Goal: Task Accomplishment & Management: Manage account settings

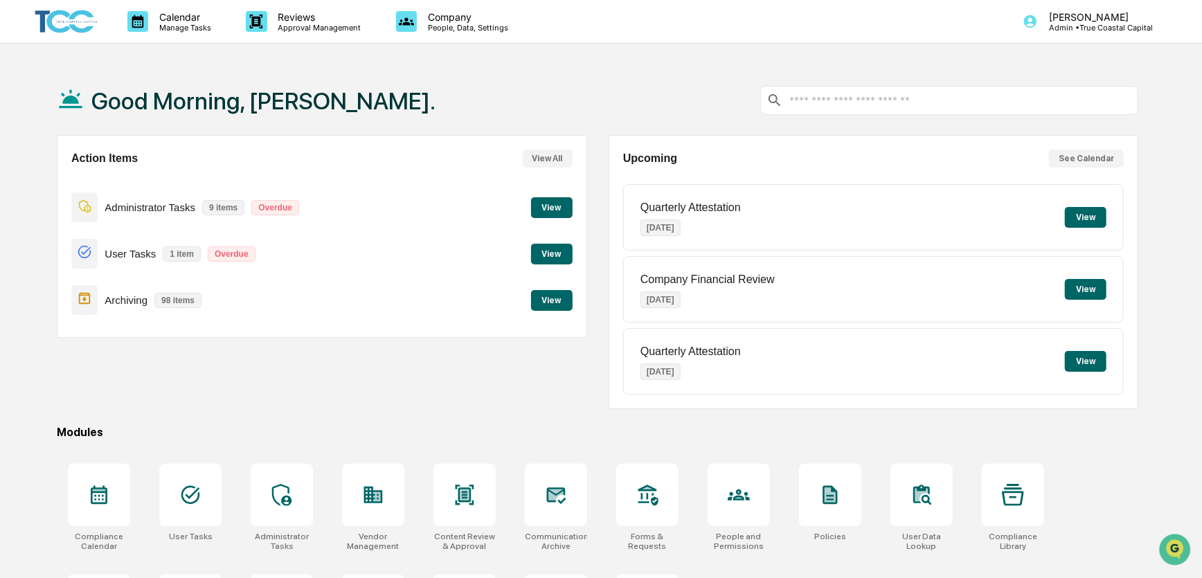
click at [535, 161] on button "View All" at bounding box center [548, 159] width 50 height 18
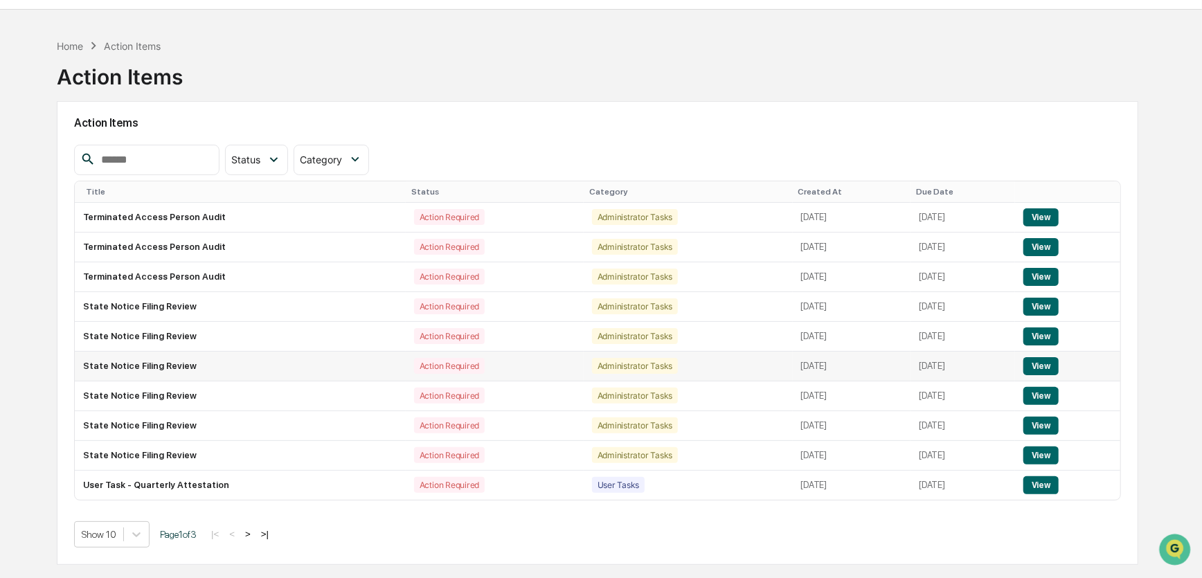
scroll to position [65, 0]
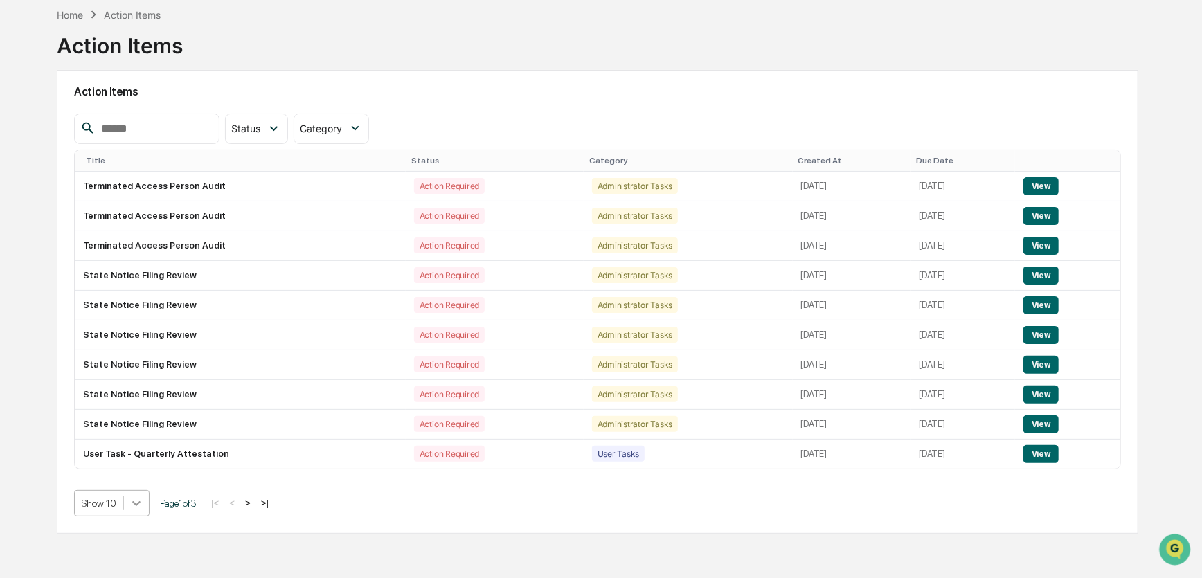
click at [132, 504] on body "Calendar Manage Tasks Reviews Approval Management Company People, Data, Setting…" at bounding box center [601, 257] width 1202 height 644
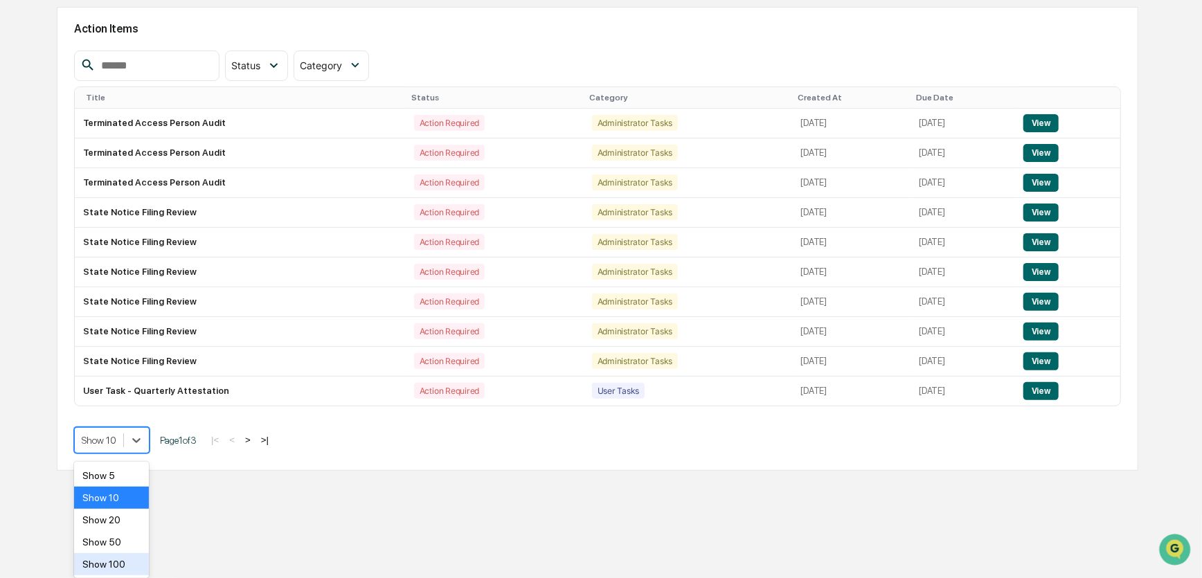
click at [123, 561] on div "Show 100" at bounding box center [111, 564] width 75 height 22
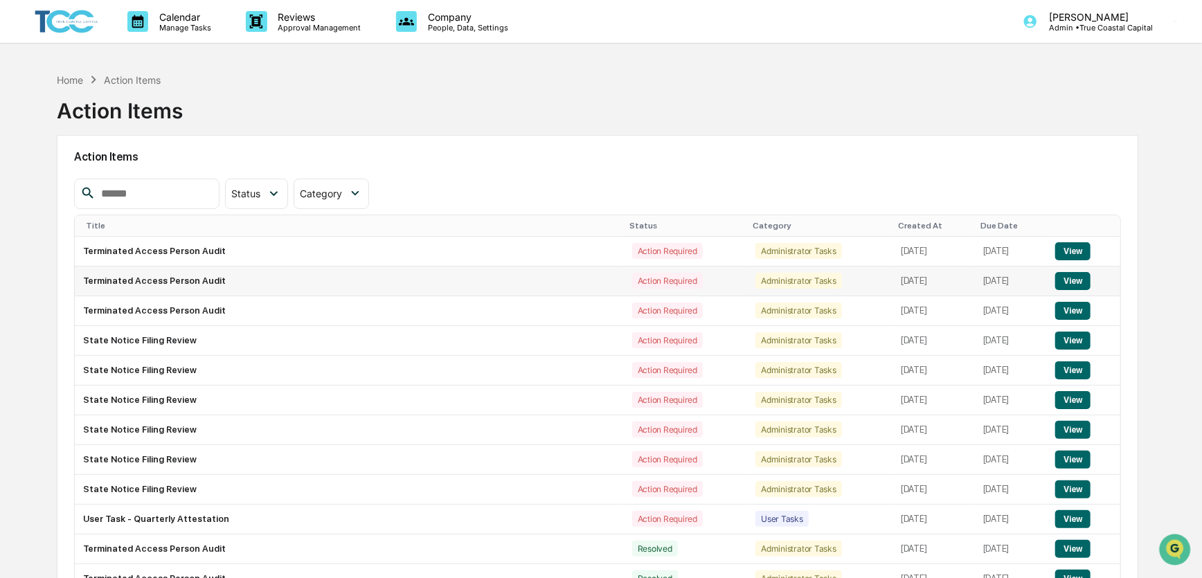
scroll to position [0, 0]
click at [167, 23] on p "Manage Tasks" at bounding box center [183, 28] width 70 height 10
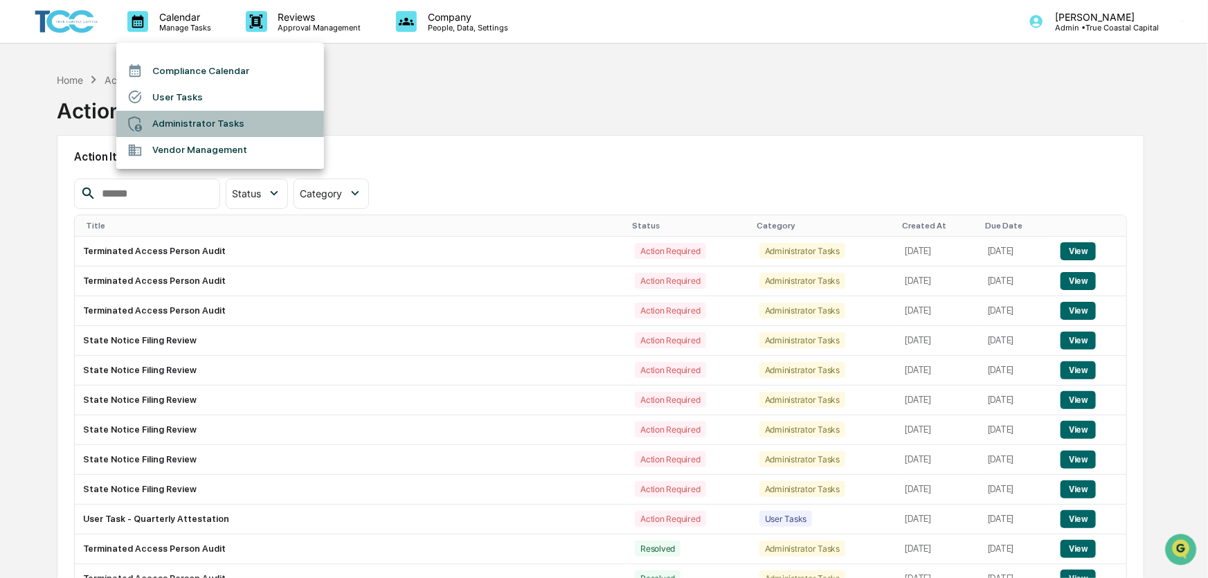
click at [183, 120] on li "Administrator Tasks" at bounding box center [220, 124] width 208 height 26
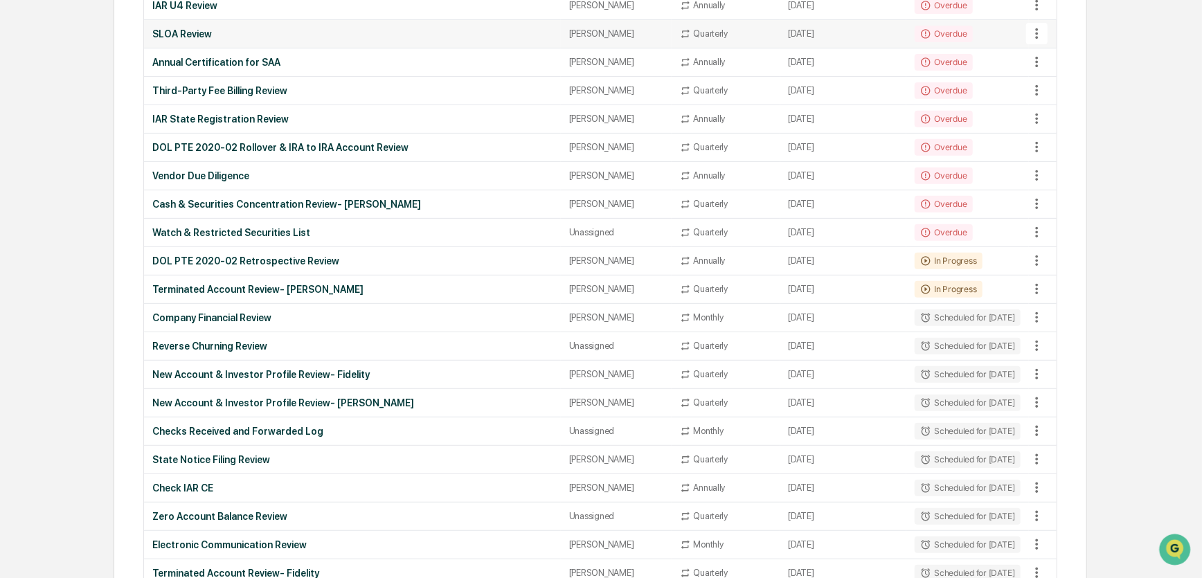
scroll to position [298, 0]
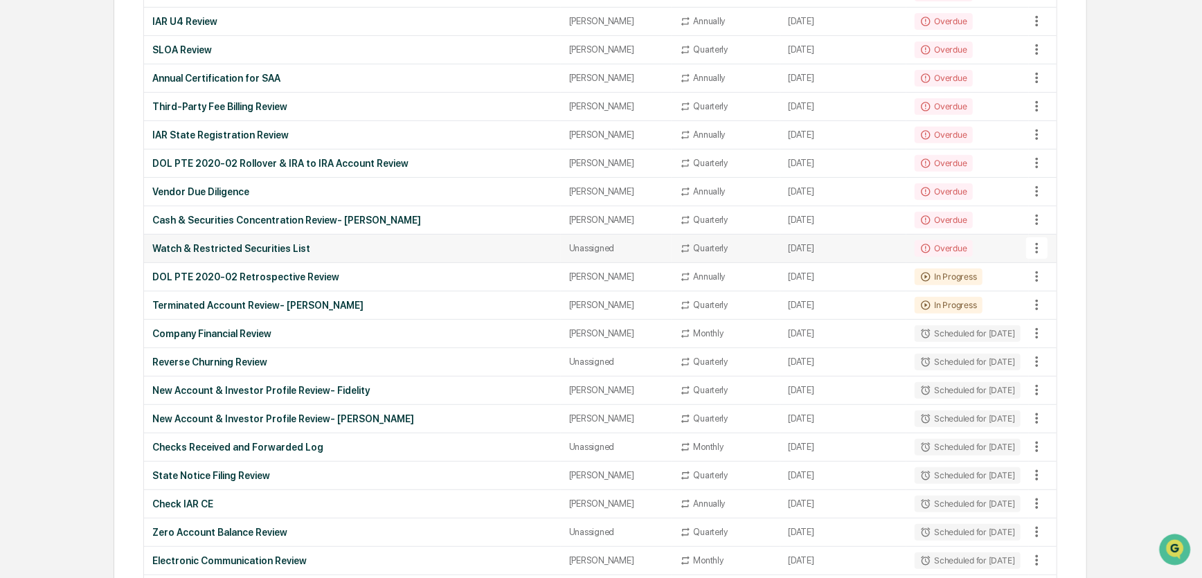
click at [569, 248] on div "Unassigned" at bounding box center [616, 248] width 94 height 10
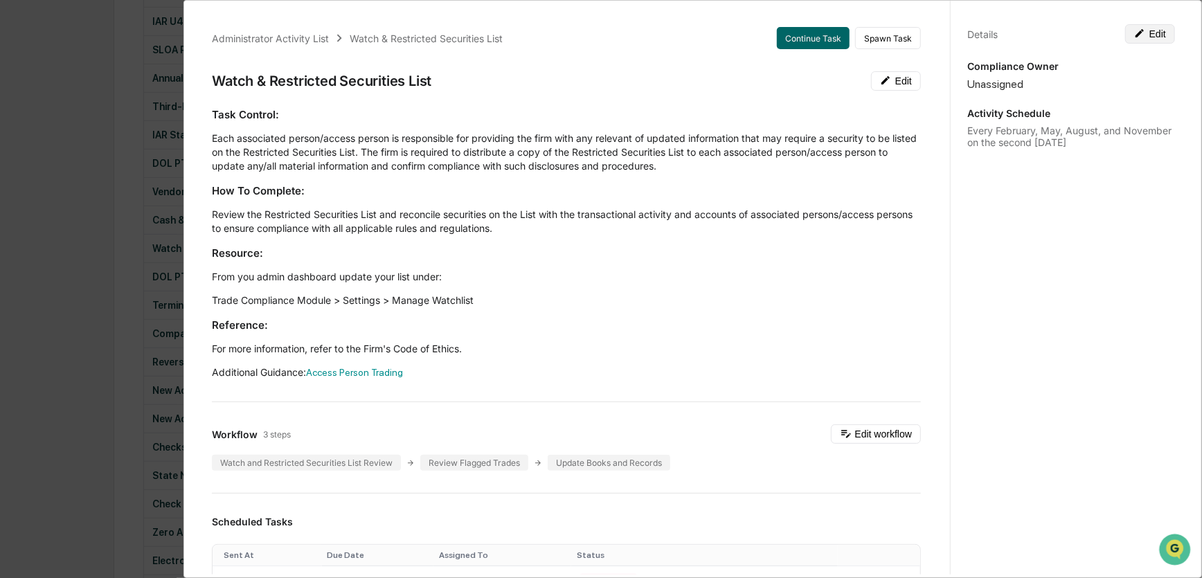
click at [1139, 37] on button "Edit" at bounding box center [1150, 33] width 50 height 19
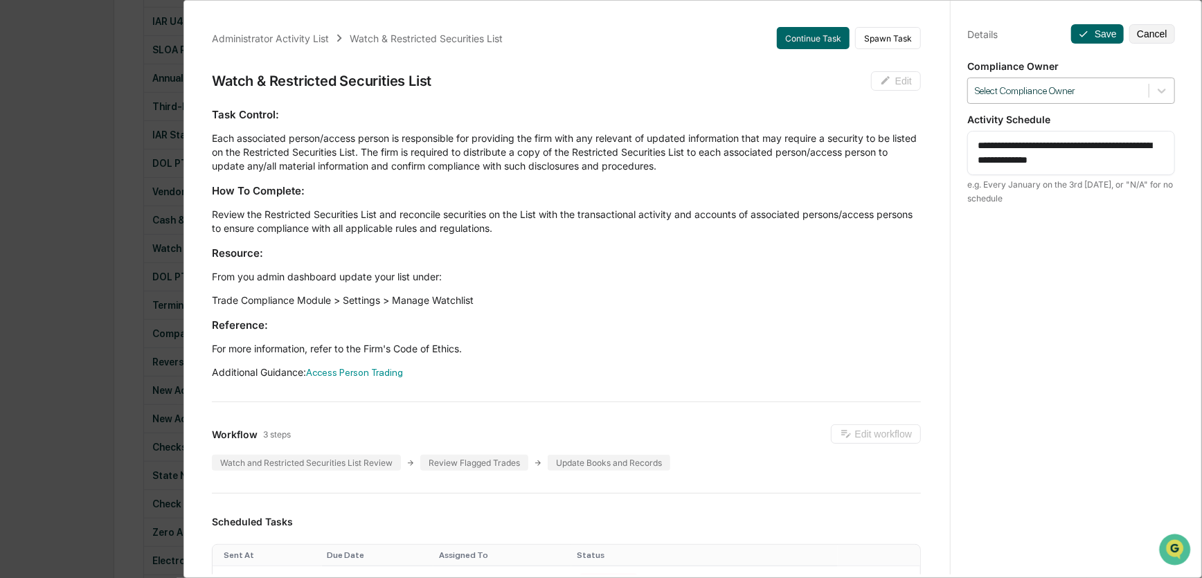
click at [1081, 92] on div at bounding box center [1058, 90] width 167 height 13
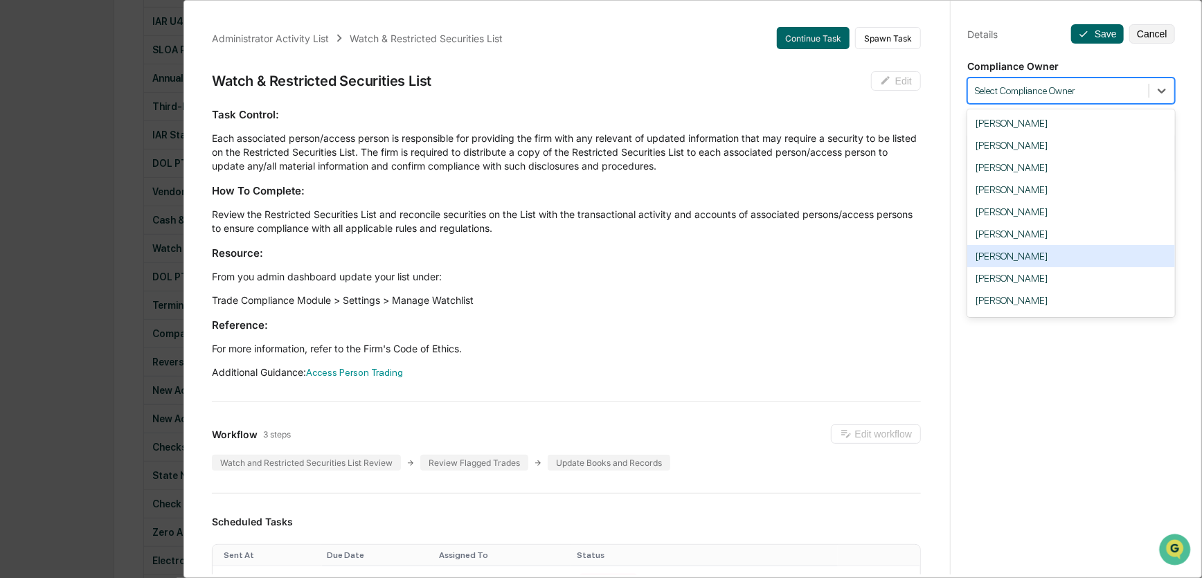
click at [1038, 262] on div "[PERSON_NAME]" at bounding box center [1071, 256] width 208 height 22
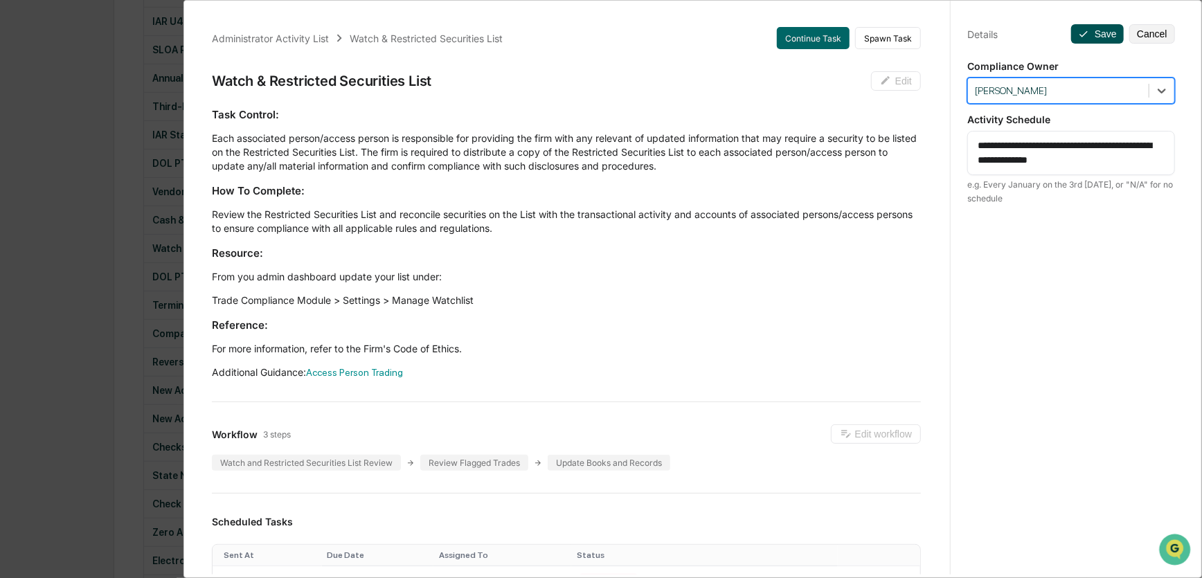
click at [1088, 32] on button "Save" at bounding box center [1097, 33] width 53 height 19
click at [91, 44] on div "Administrator Activity List Watch & Restricted Securities List Continue Task Sp…" at bounding box center [601, 289] width 1202 height 578
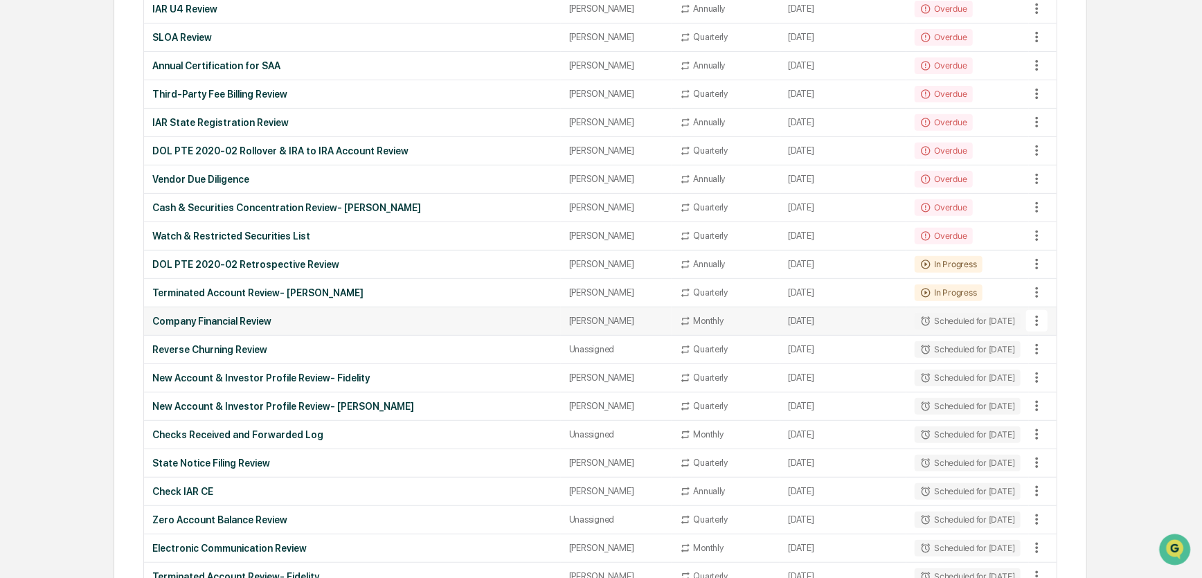
scroll to position [314, 0]
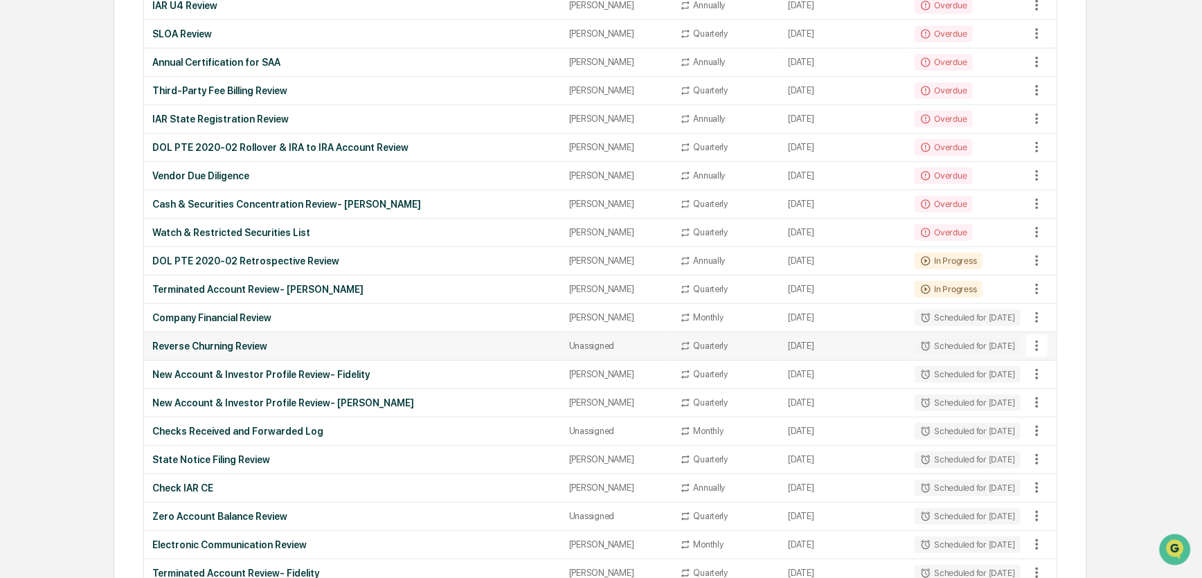
click at [590, 341] on div "Unassigned" at bounding box center [616, 346] width 94 height 10
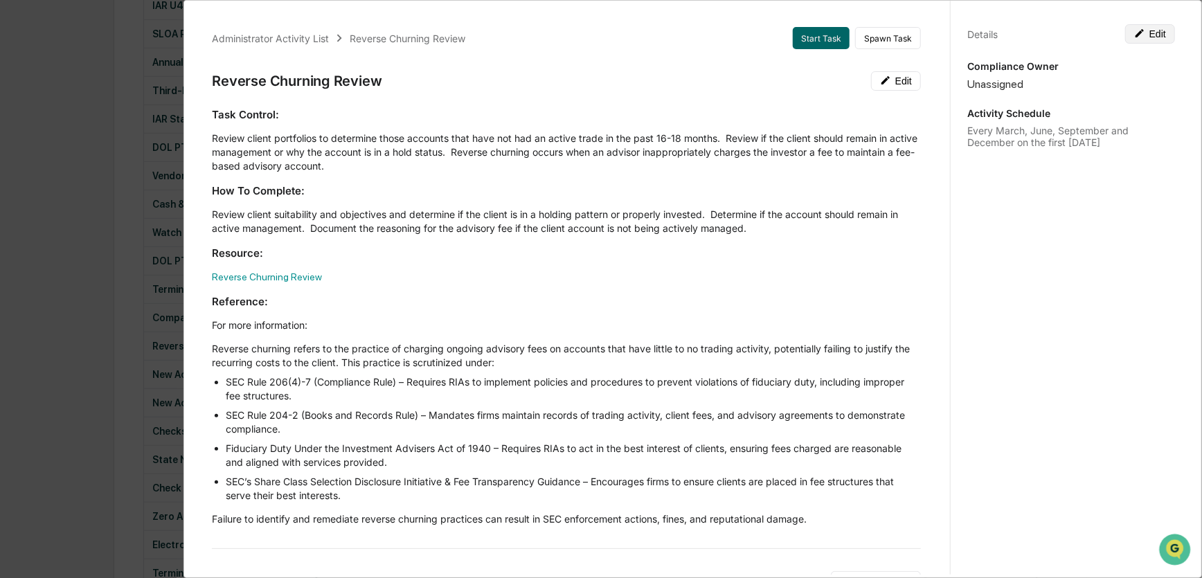
click at [1126, 31] on button "Edit" at bounding box center [1150, 33] width 50 height 19
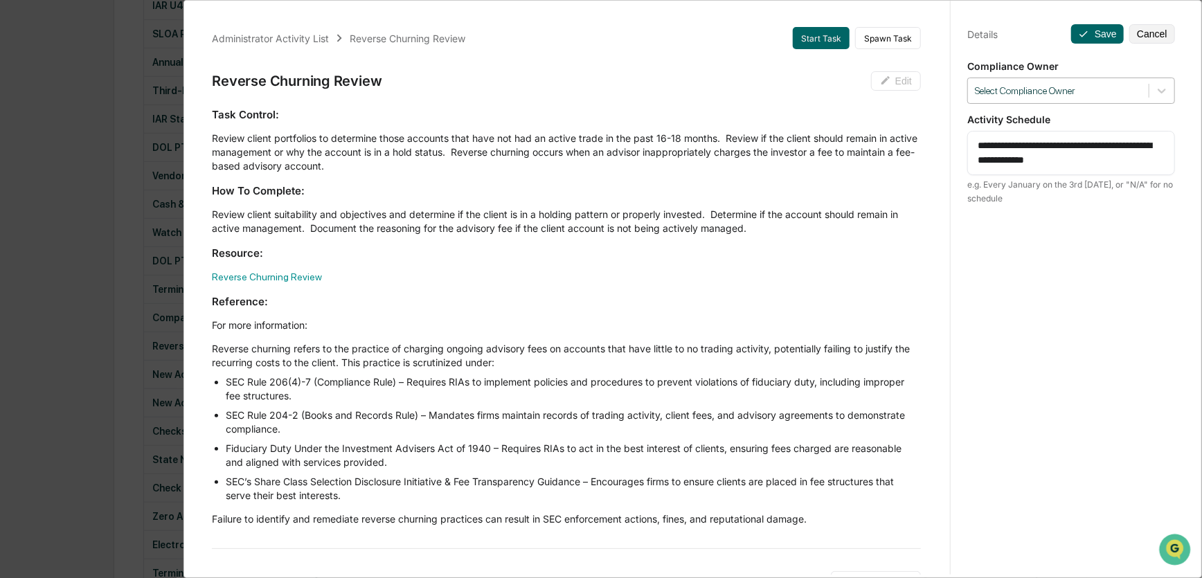
click at [1064, 87] on div at bounding box center [1058, 90] width 167 height 13
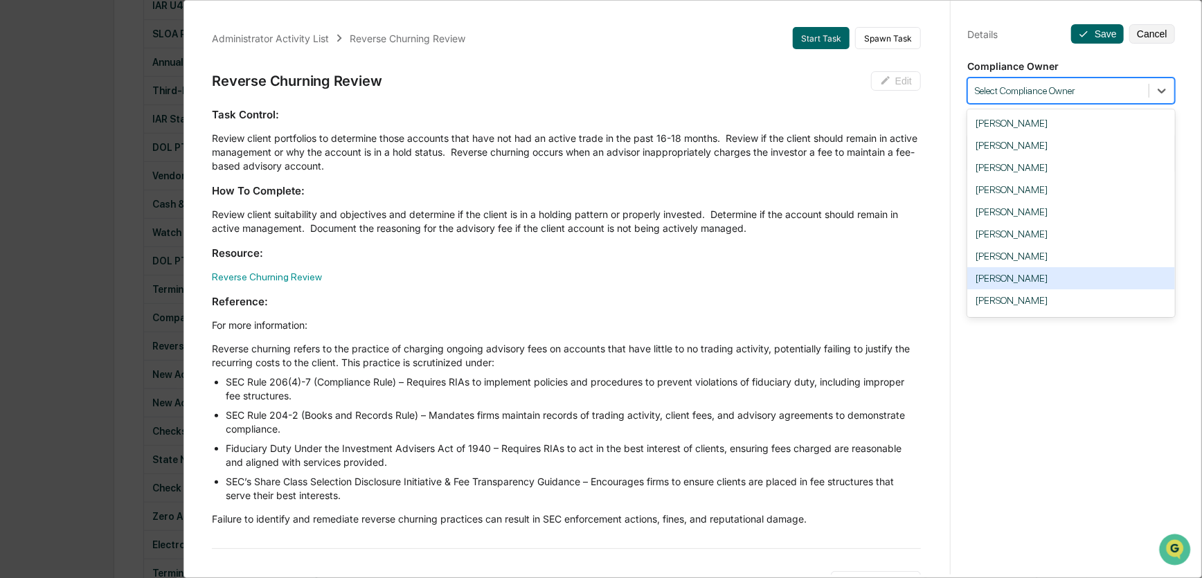
click at [1004, 282] on div "[PERSON_NAME]" at bounding box center [1071, 278] width 208 height 22
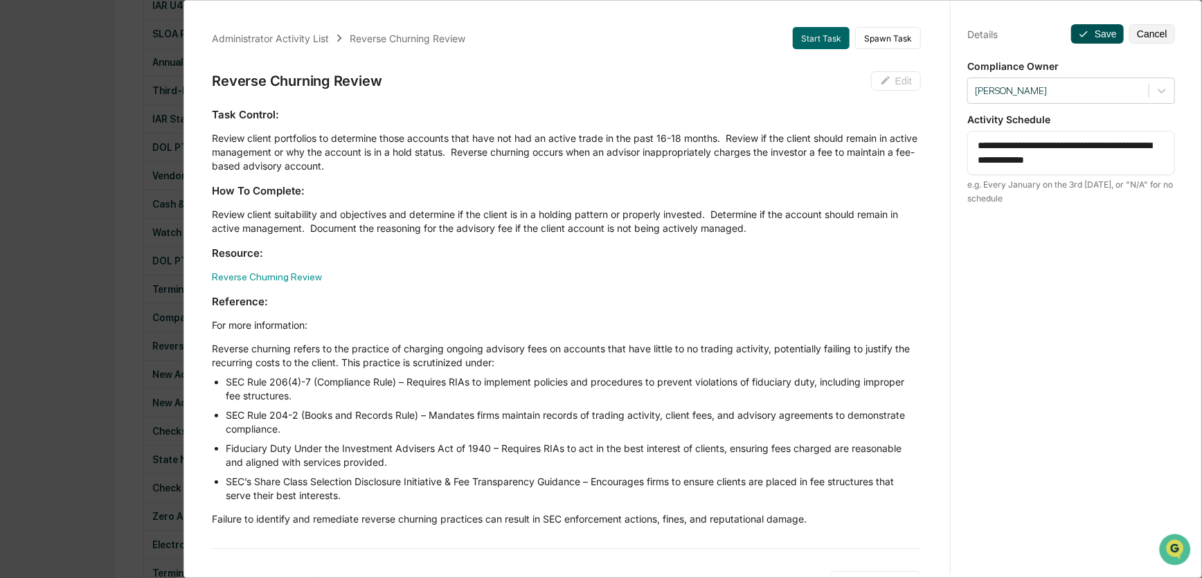
click at [1087, 31] on button "Save" at bounding box center [1097, 33] width 53 height 19
click at [60, 90] on div "Administrator Activity List Reverse Churning Review Start Task Spawn Task Rever…" at bounding box center [601, 289] width 1202 height 578
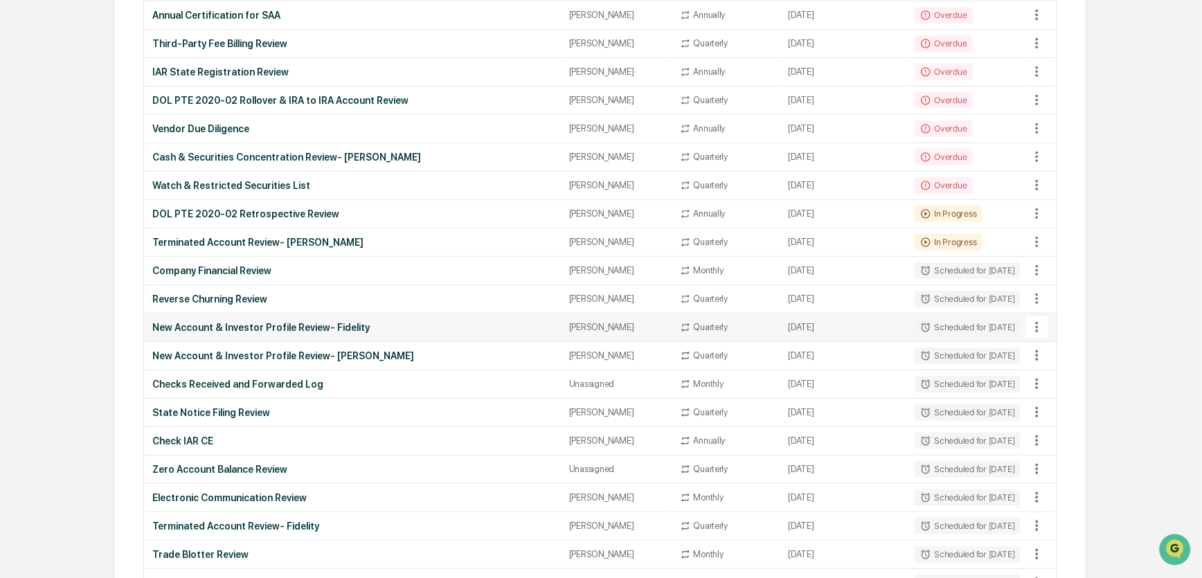
scroll to position [377, 0]
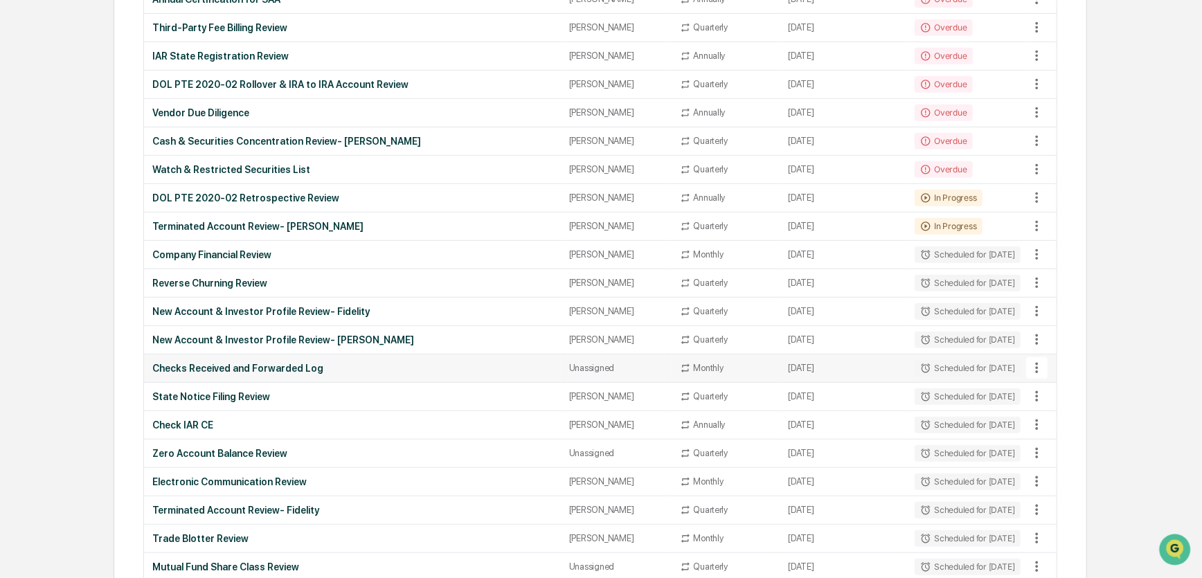
click at [624, 366] on div "Unassigned" at bounding box center [616, 368] width 94 height 10
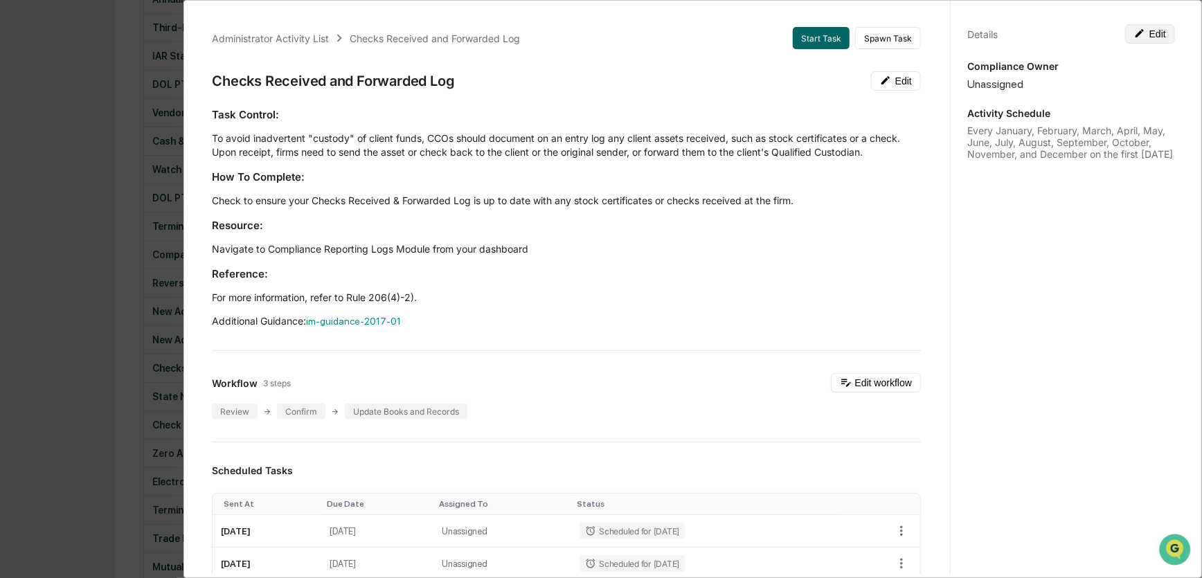
click at [1144, 29] on button "Edit" at bounding box center [1150, 33] width 50 height 19
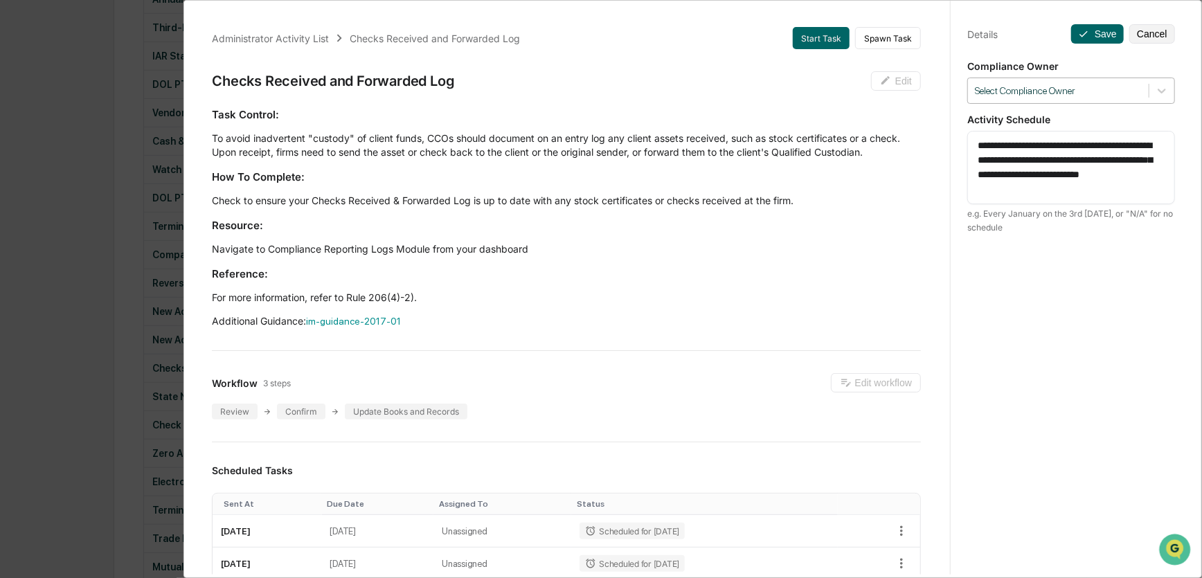
click at [1060, 87] on div at bounding box center [1058, 90] width 167 height 13
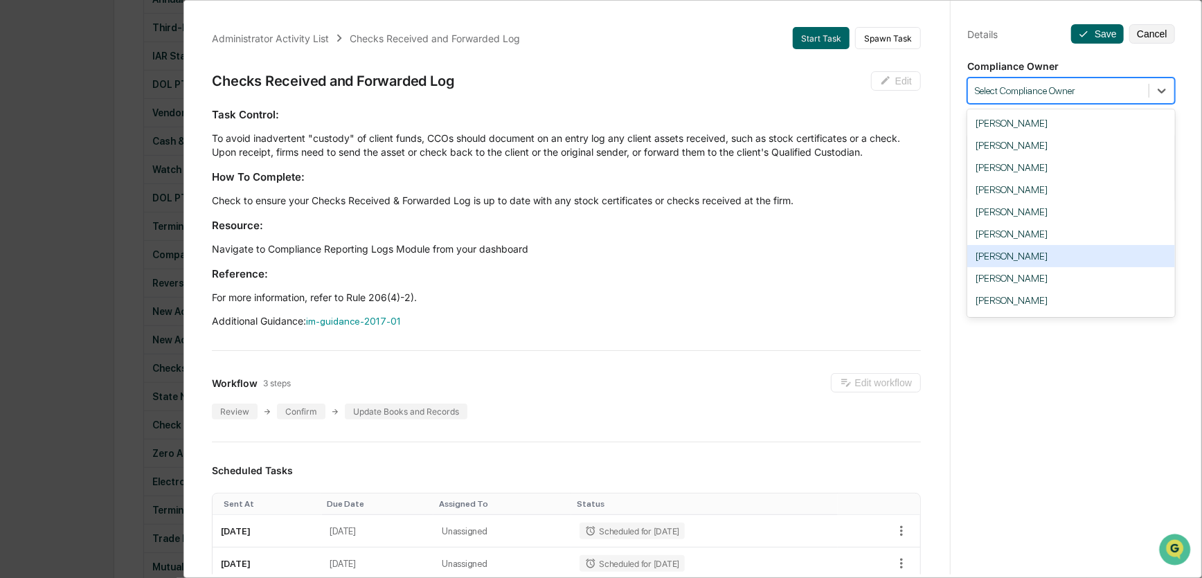
click at [1006, 256] on div "[PERSON_NAME]" at bounding box center [1071, 256] width 208 height 22
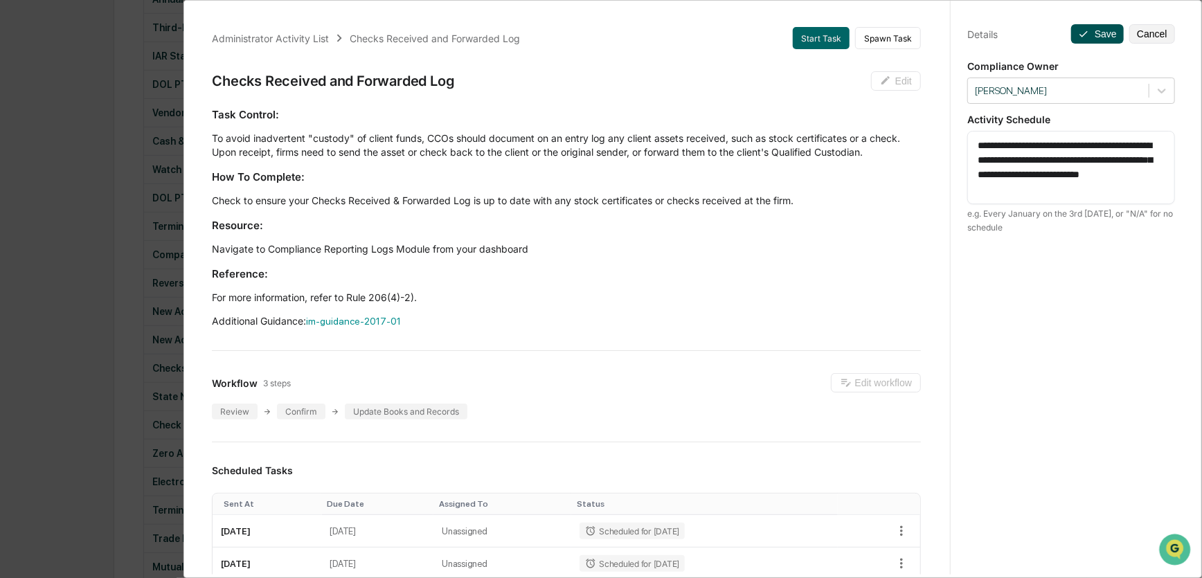
click at [1082, 30] on icon at bounding box center [1083, 33] width 11 height 11
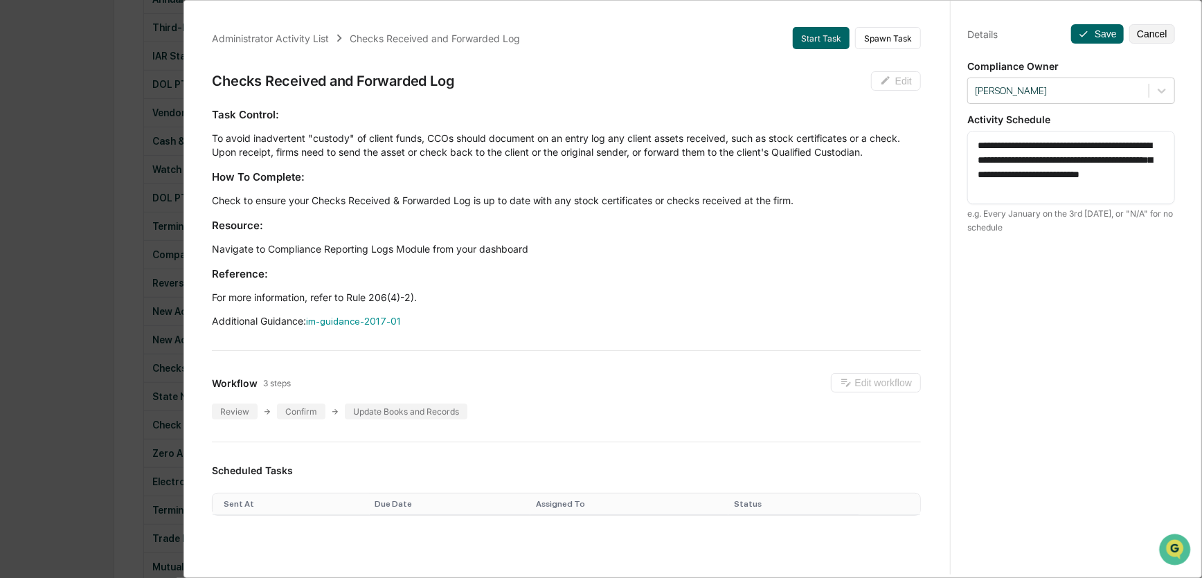
click at [47, 99] on div "Administrator Activity List Checks Received and Forwarded Log Start Task Spawn …" at bounding box center [601, 289] width 1202 height 578
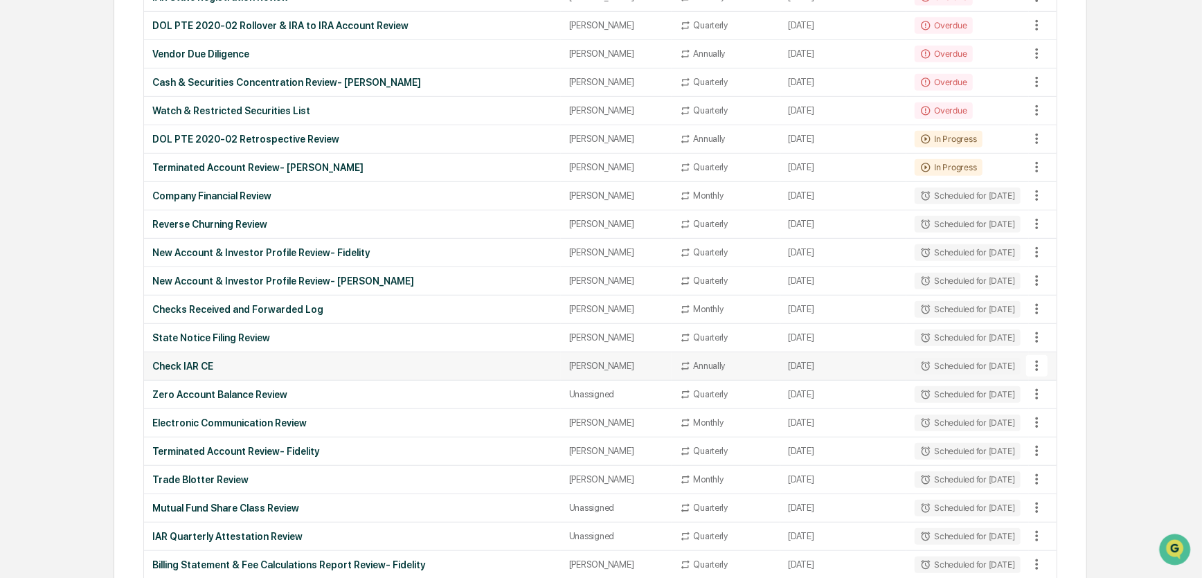
scroll to position [440, 0]
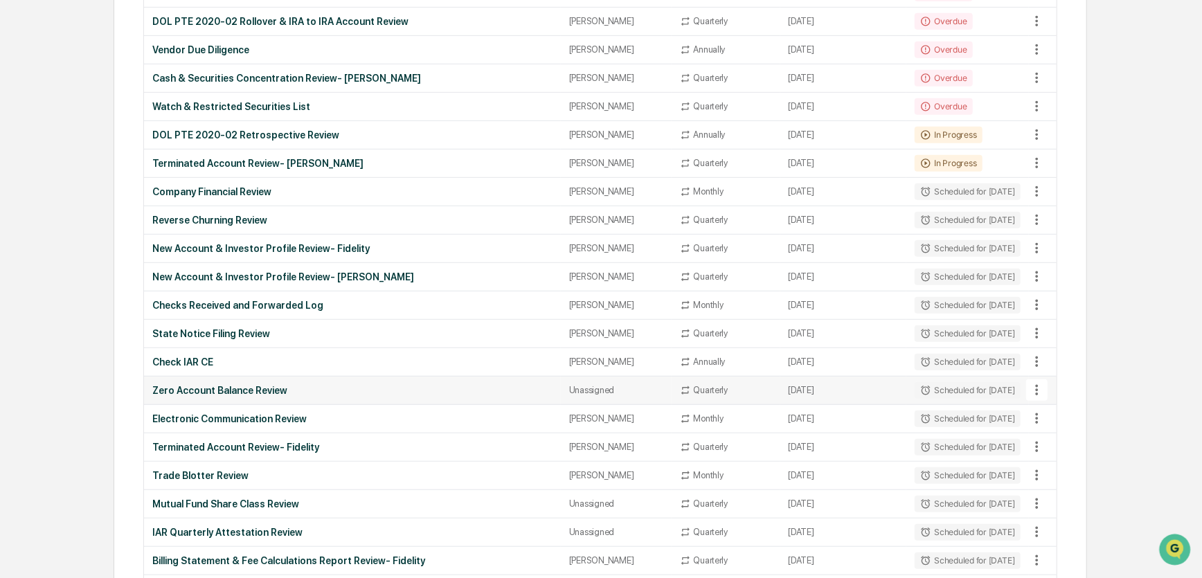
click at [631, 385] on div "Unassigned" at bounding box center [616, 390] width 94 height 10
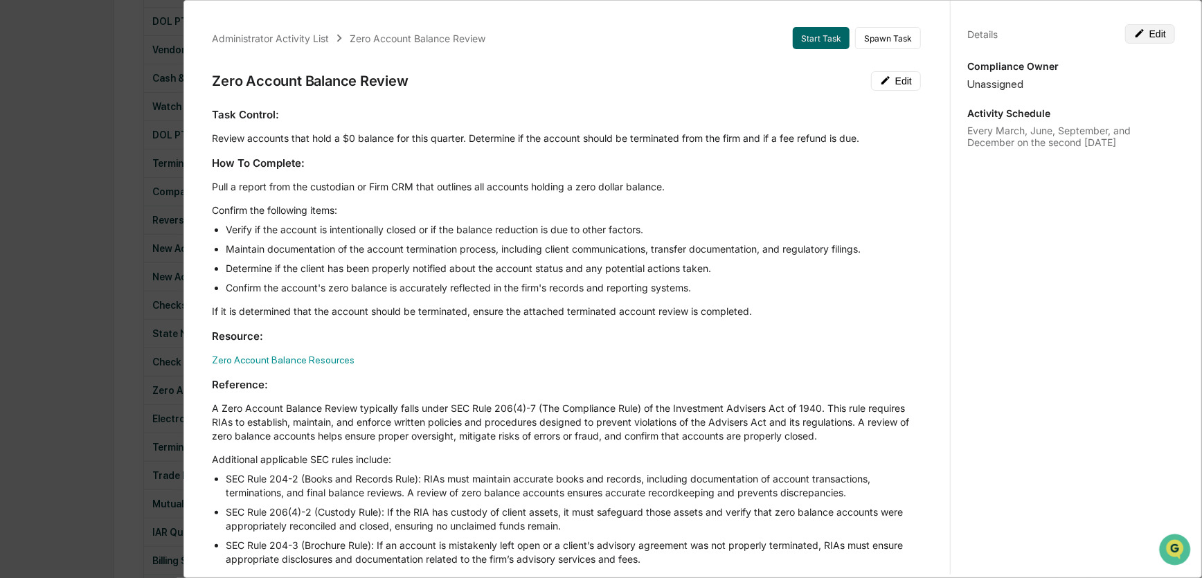
click at [1139, 33] on button "Edit" at bounding box center [1150, 33] width 50 height 19
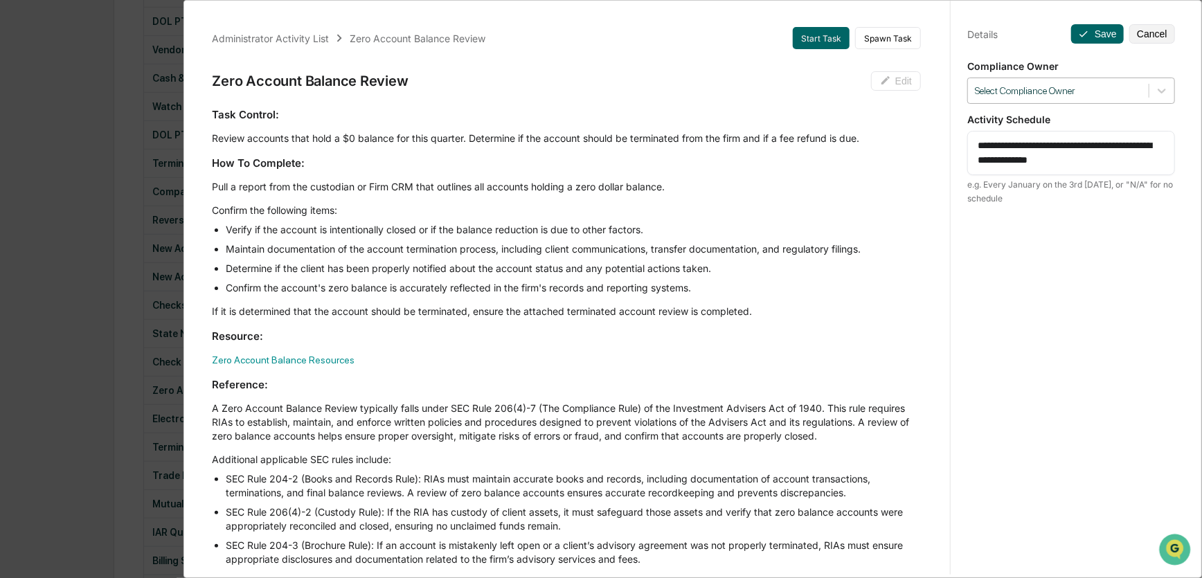
click at [1049, 90] on div at bounding box center [1058, 90] width 167 height 13
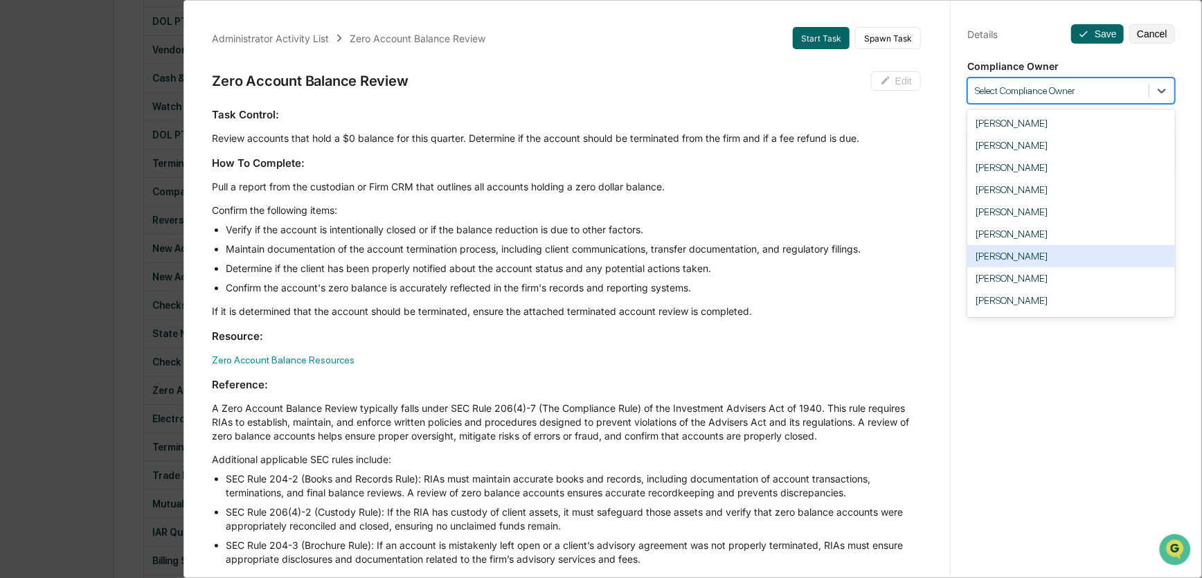
click at [998, 266] on div "[PERSON_NAME]" at bounding box center [1071, 256] width 208 height 22
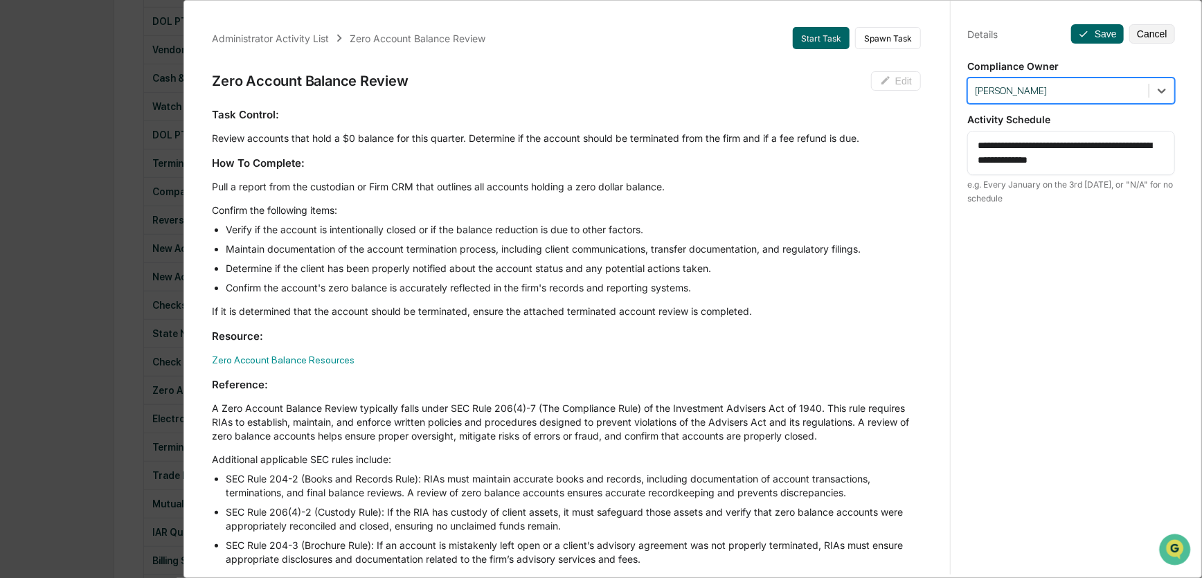
click at [1095, 89] on div at bounding box center [1058, 90] width 167 height 13
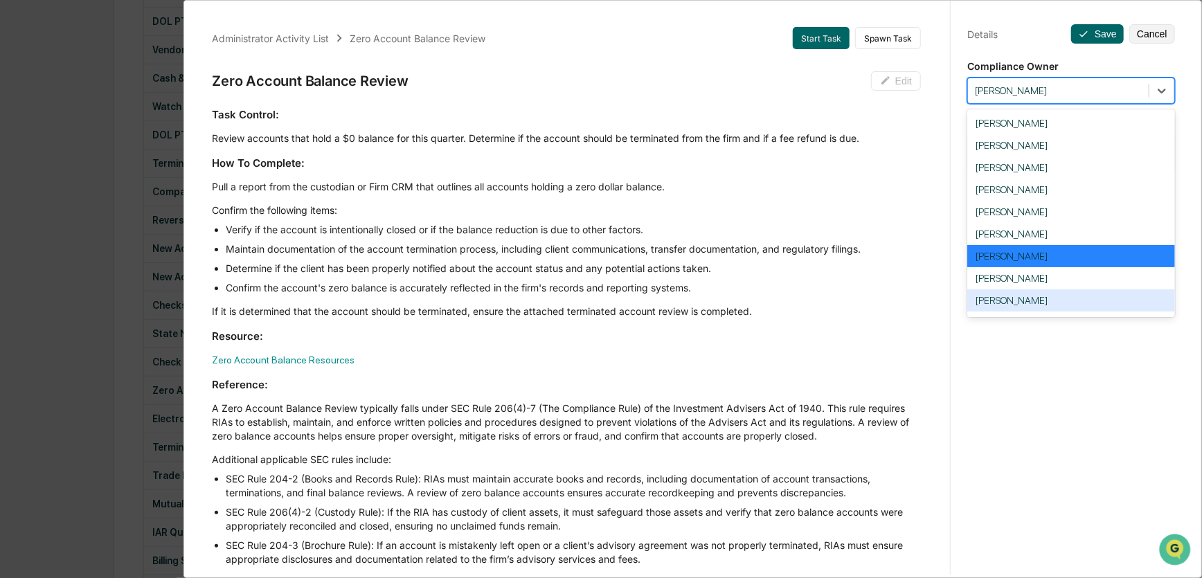
click at [1017, 307] on div "[PERSON_NAME]" at bounding box center [1071, 300] width 208 height 22
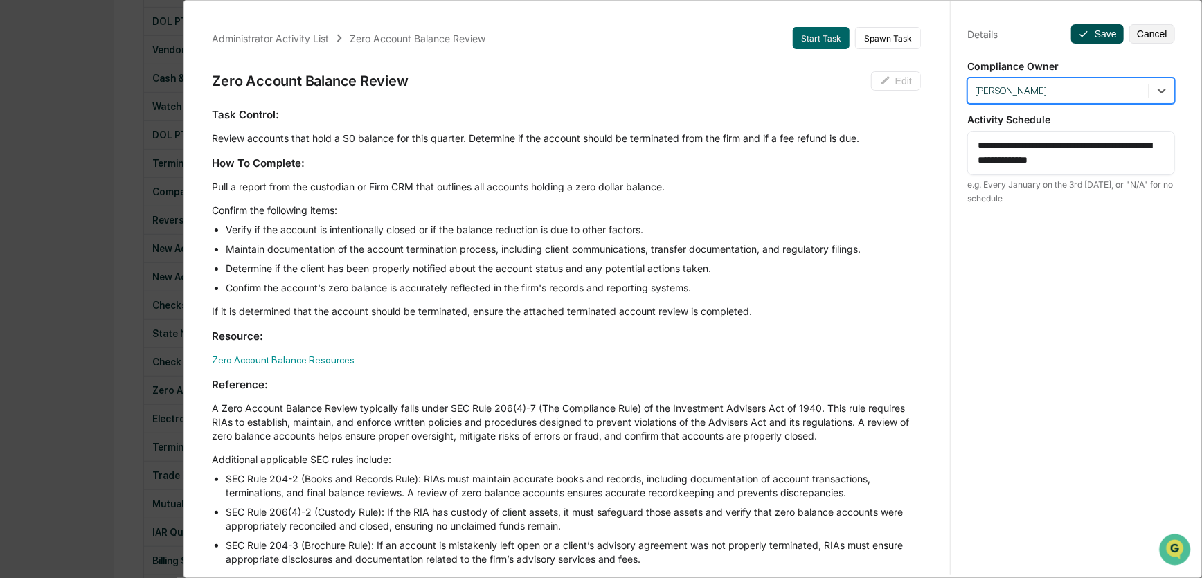
click at [1087, 28] on button "Save" at bounding box center [1097, 33] width 53 height 19
click at [37, 150] on div "Administrator Activity List Zero Account Balance Review Start Task Spawn Task Z…" at bounding box center [601, 289] width 1202 height 578
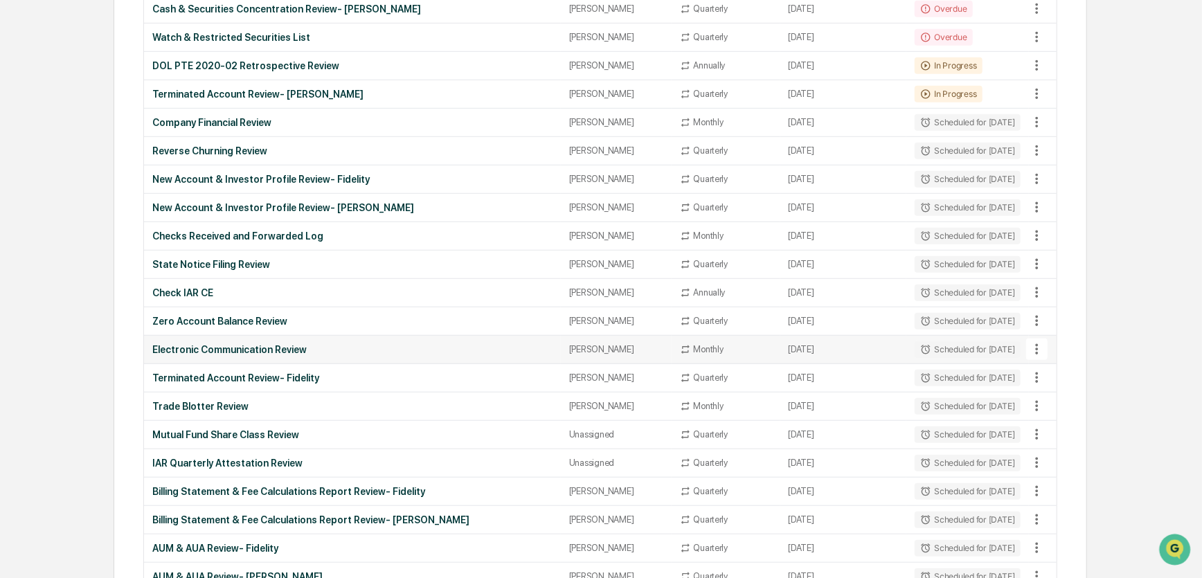
scroll to position [519, 0]
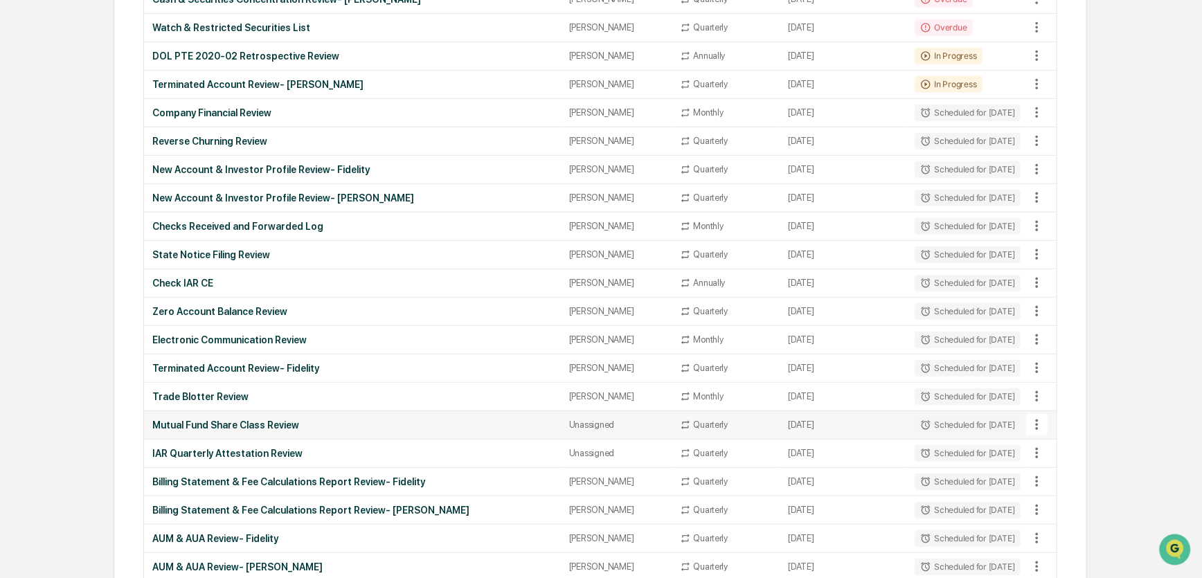
click at [620, 422] on div "Unassigned" at bounding box center [616, 424] width 94 height 10
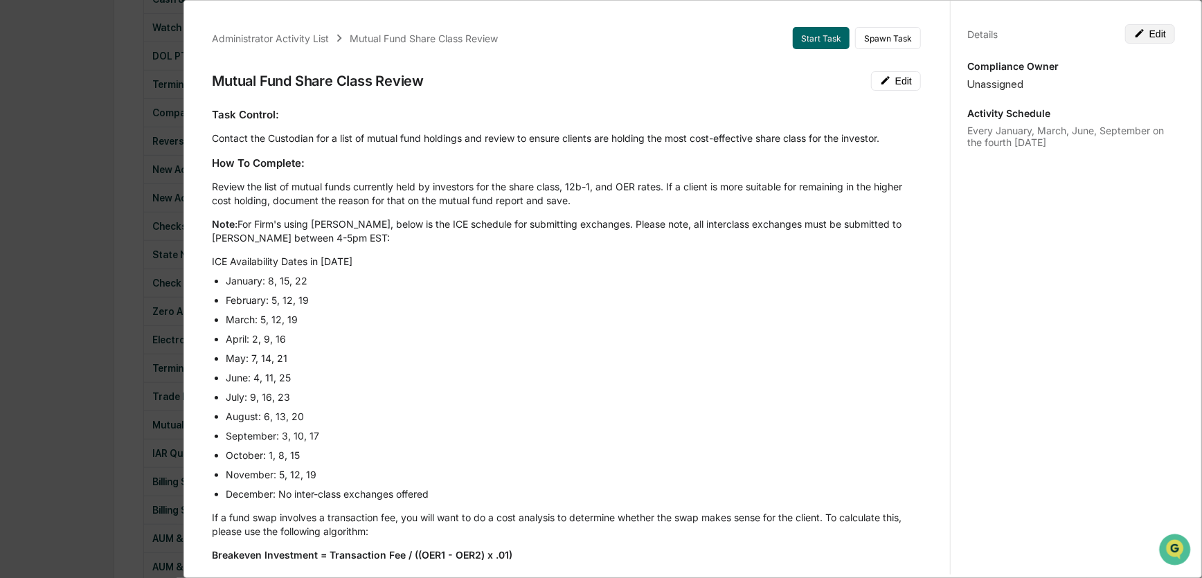
click at [1139, 33] on button "Edit" at bounding box center [1150, 33] width 50 height 19
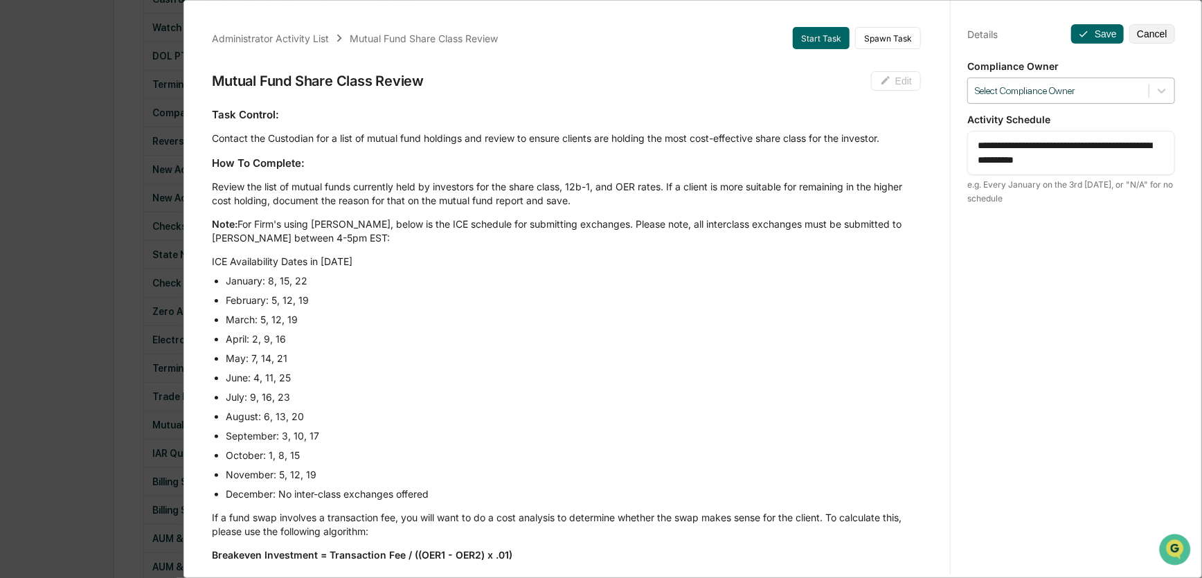
click at [1051, 93] on div at bounding box center [1058, 90] width 167 height 13
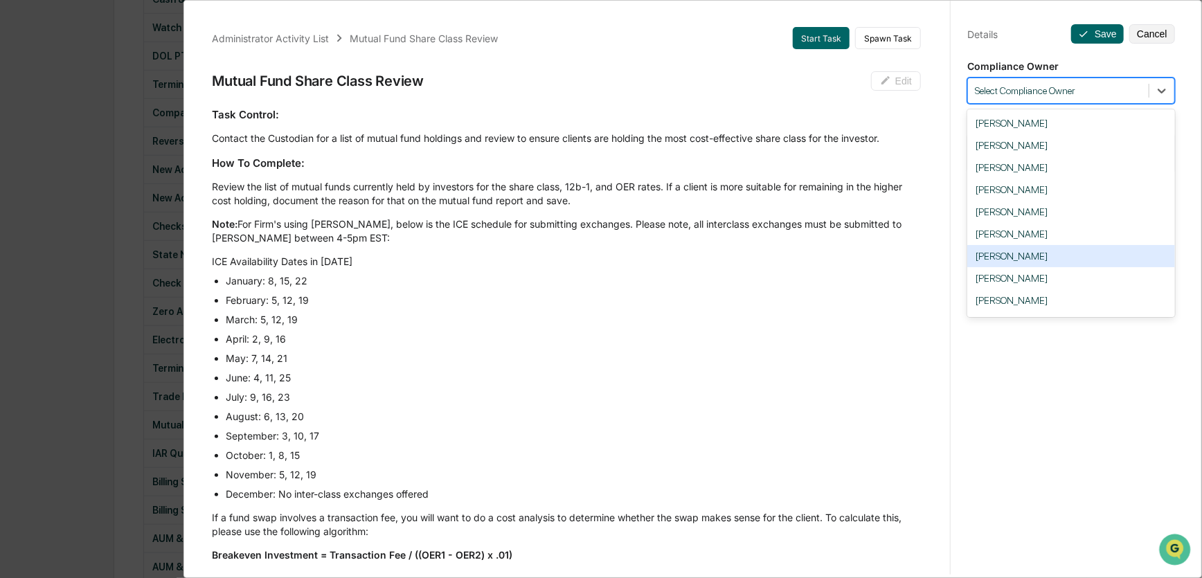
click at [986, 261] on div "[PERSON_NAME]" at bounding box center [1071, 256] width 208 height 22
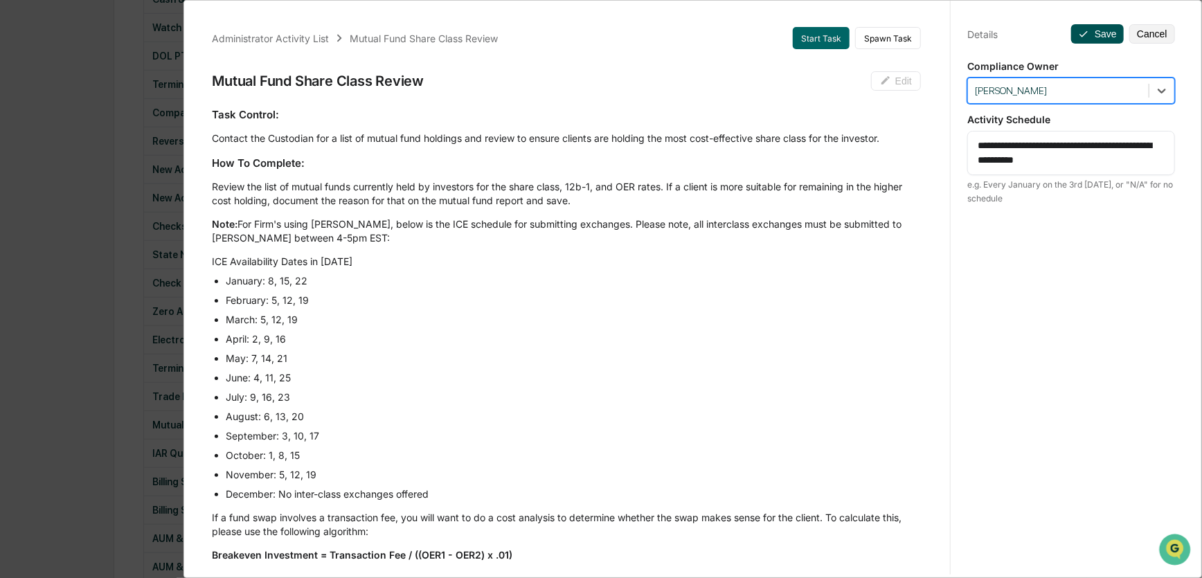
click at [1094, 34] on button "Save" at bounding box center [1097, 33] width 53 height 19
click at [90, 164] on div "Administrator Activity List Mutual Fund Share Class Review Start Task Spawn Tas…" at bounding box center [601, 289] width 1202 height 578
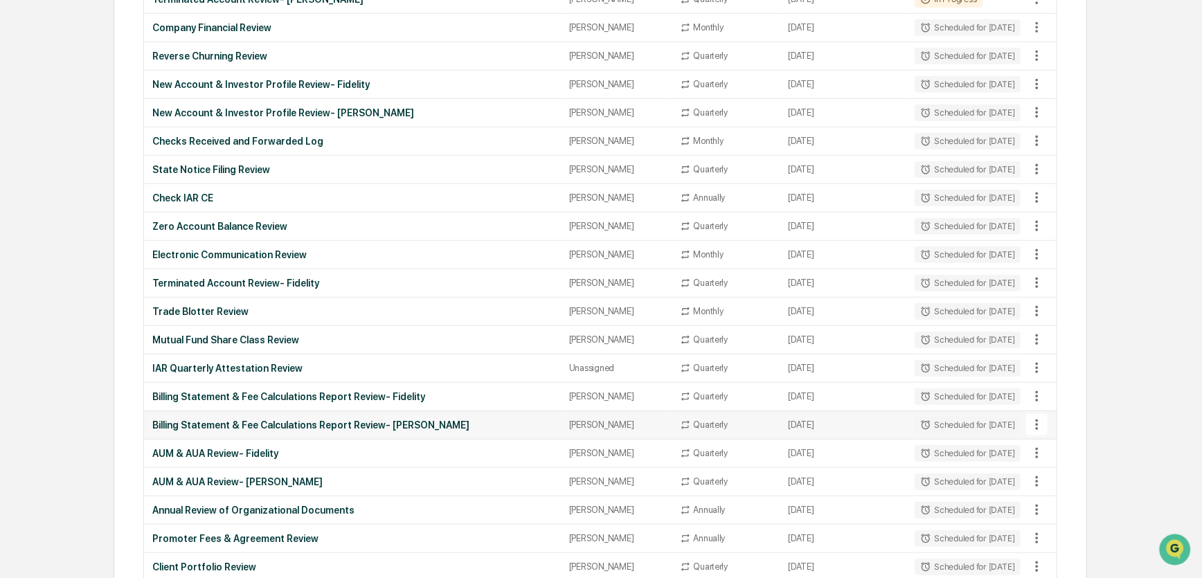
scroll to position [613, 0]
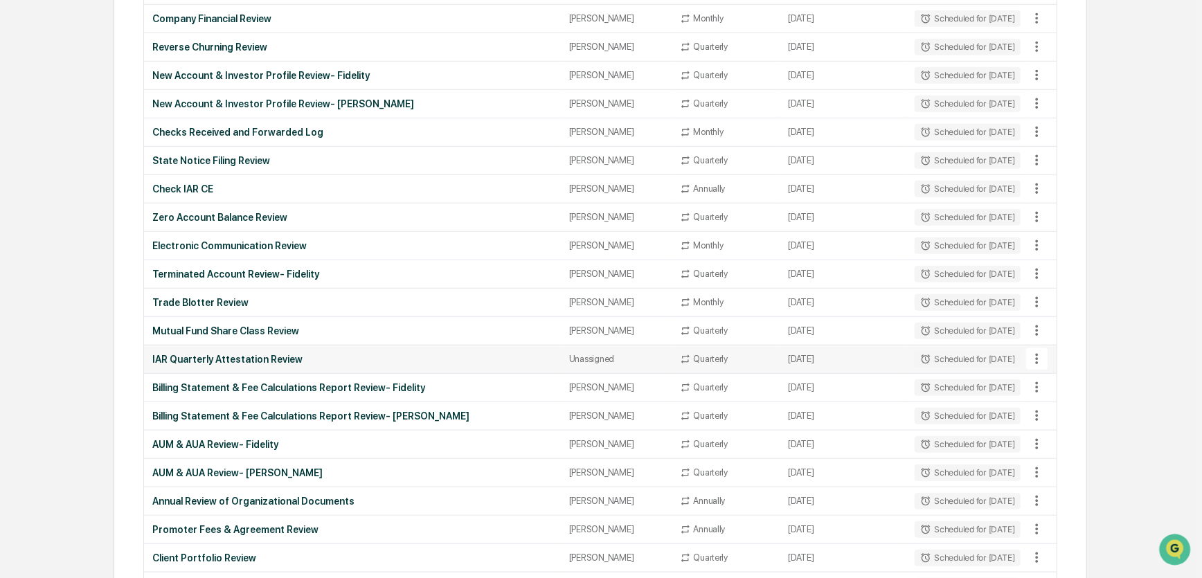
click at [623, 356] on div "Unassigned" at bounding box center [616, 359] width 94 height 10
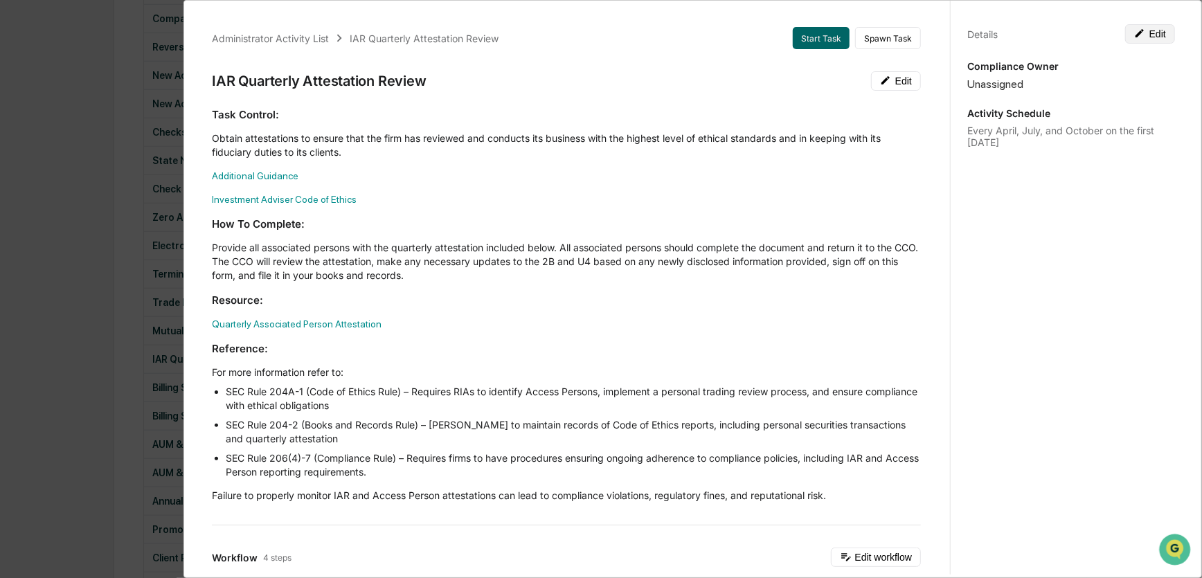
click at [1135, 34] on icon at bounding box center [1139, 33] width 11 height 11
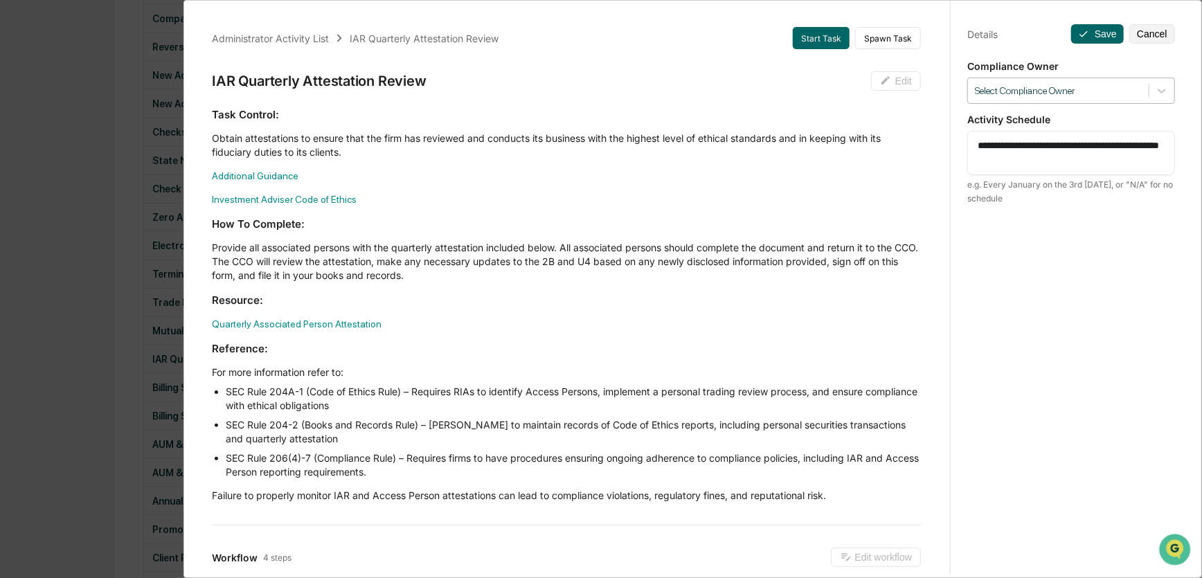
click at [1025, 91] on div at bounding box center [1058, 90] width 167 height 13
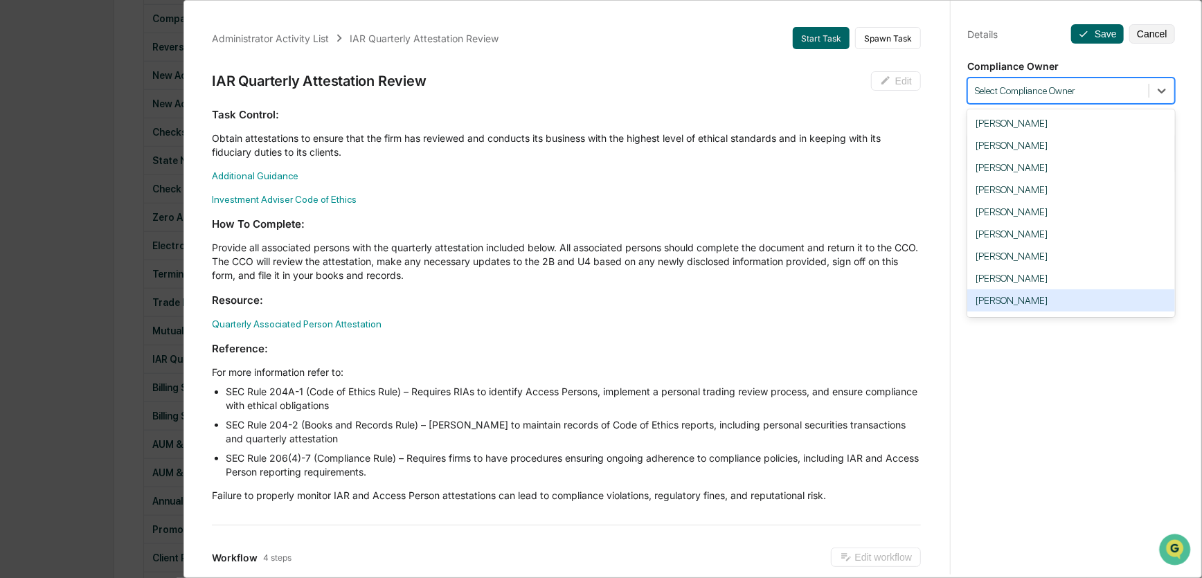
click at [1015, 304] on div "[PERSON_NAME]" at bounding box center [1071, 300] width 208 height 22
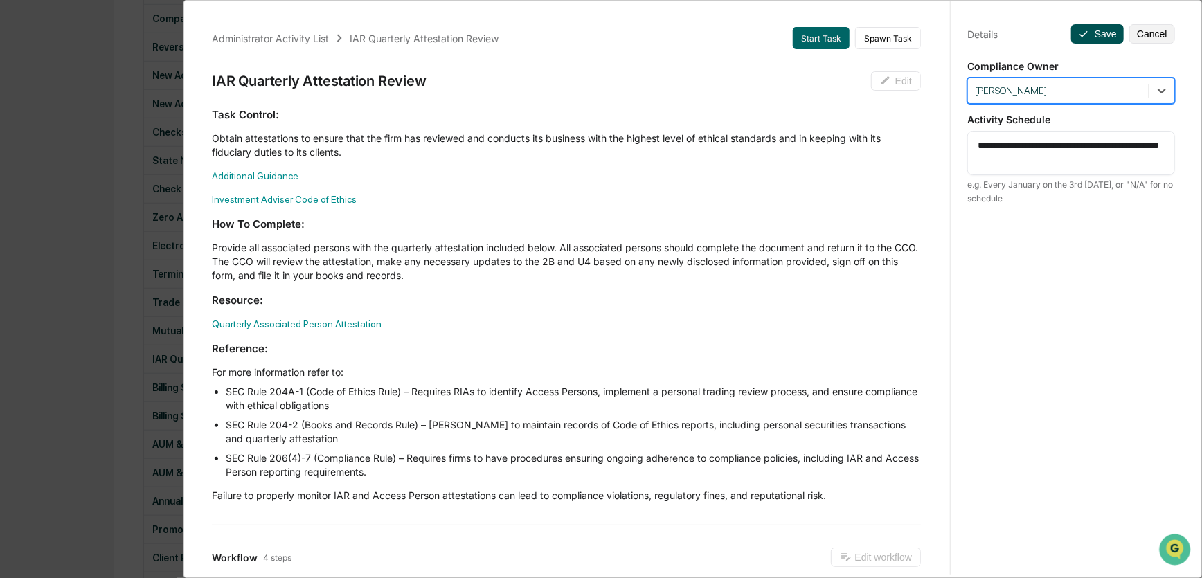
click at [1096, 34] on button "Save" at bounding box center [1097, 33] width 53 height 19
click at [92, 224] on div "Administrator Activity List IAR Quarterly Attestation Review Start Task Spawn T…" at bounding box center [601, 289] width 1202 height 578
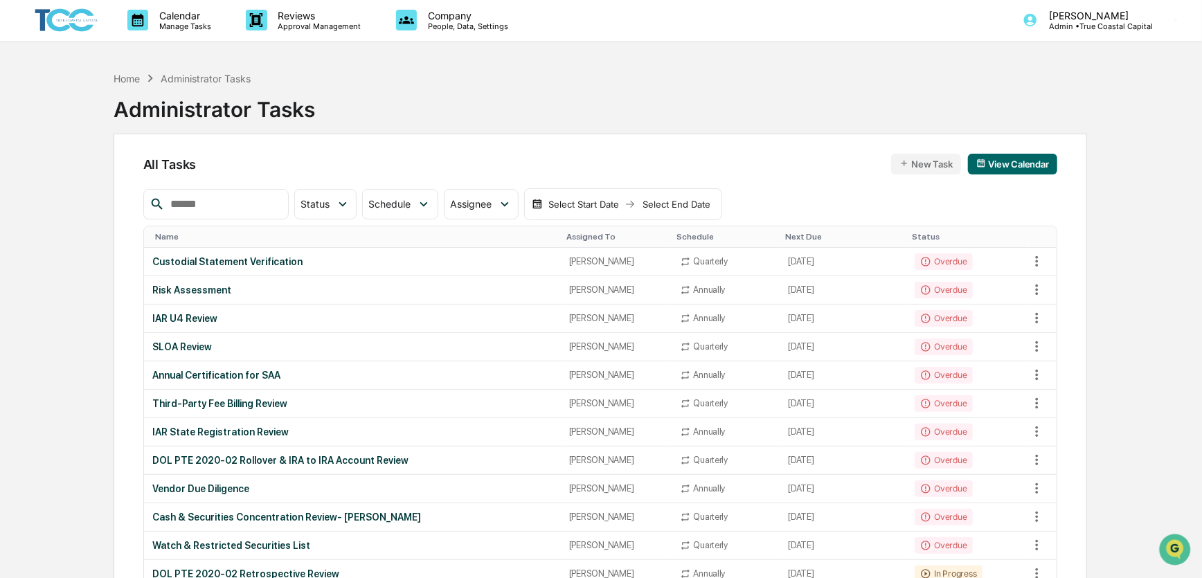
scroll to position [0, 0]
